Goal: Navigation & Orientation: Find specific page/section

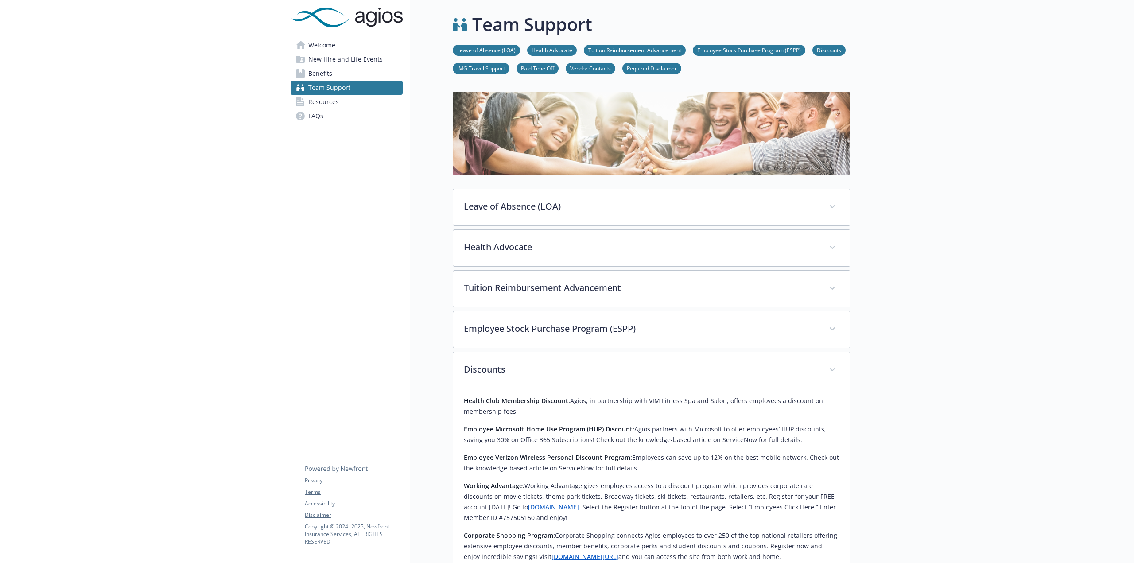
click at [334, 46] on span "Welcome" at bounding box center [321, 45] width 27 height 14
